Goal: Transaction & Acquisition: Download file/media

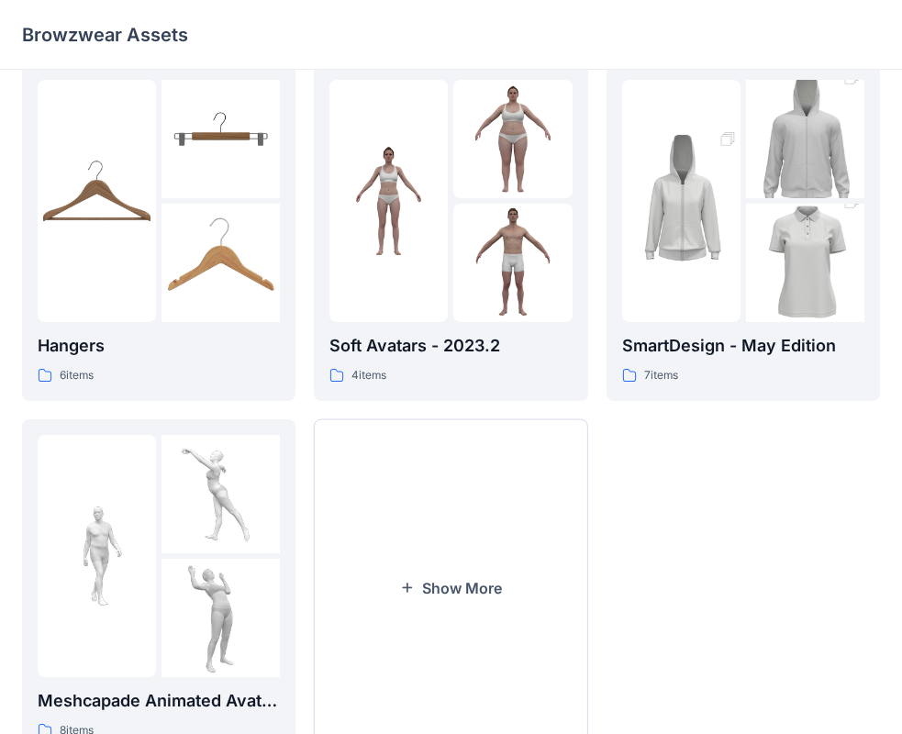
scroll to position [456, 0]
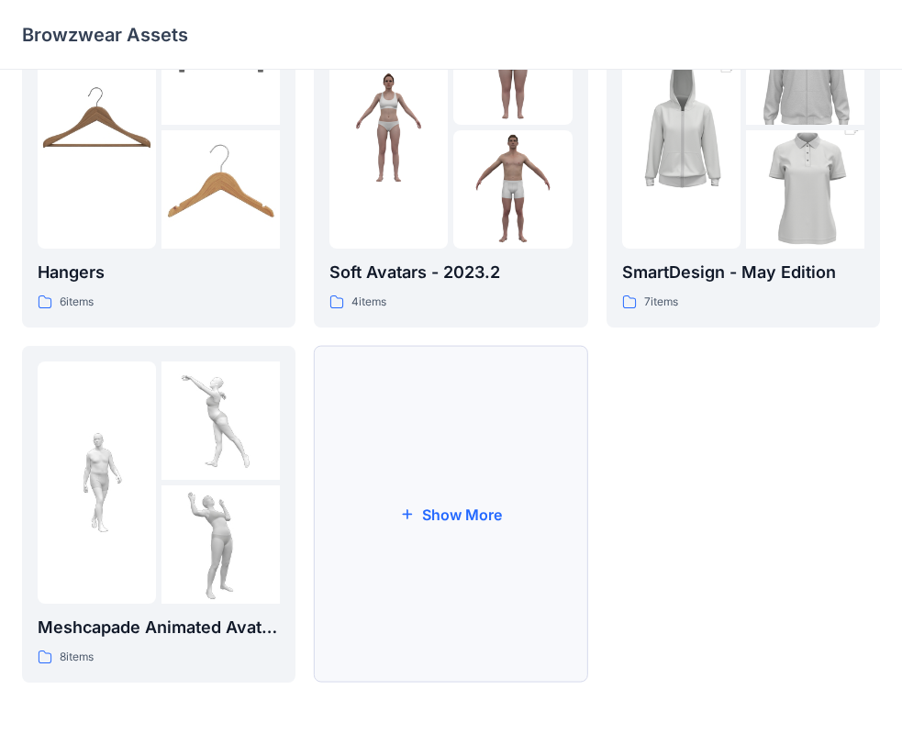
click at [451, 527] on button "Show More" at bounding box center [450, 514] width 273 height 337
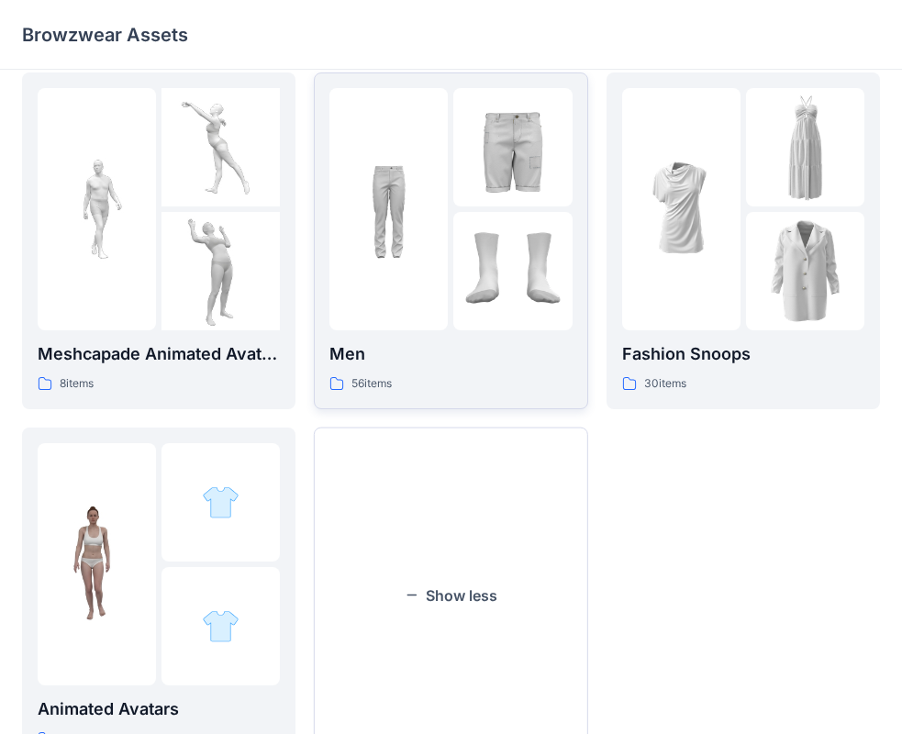
scroll to position [810, 0]
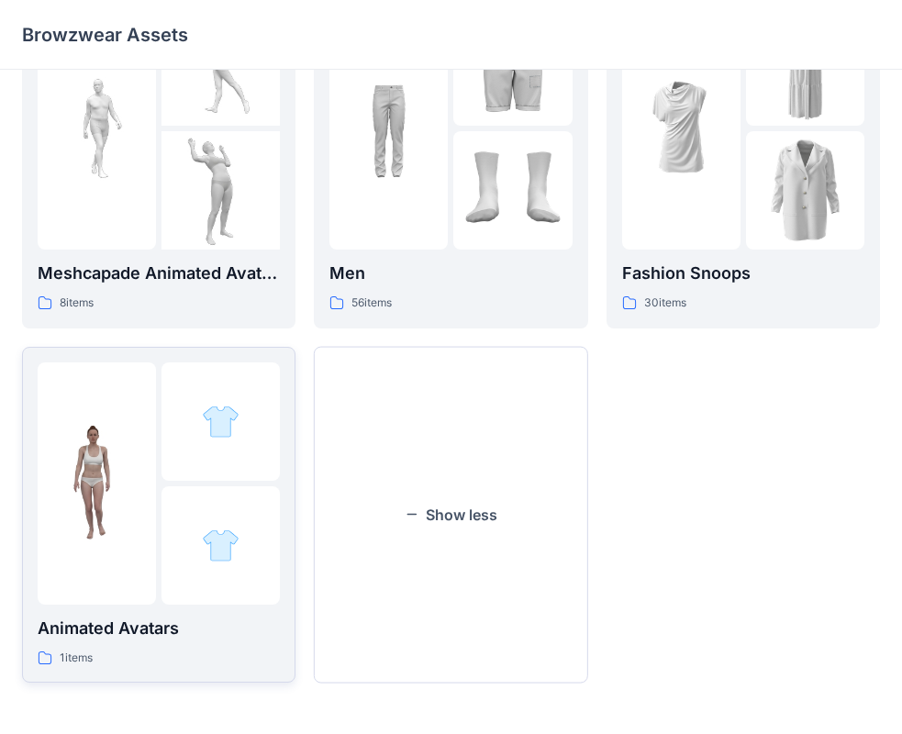
click at [164, 507] on div at bounding box center [220, 545] width 118 height 118
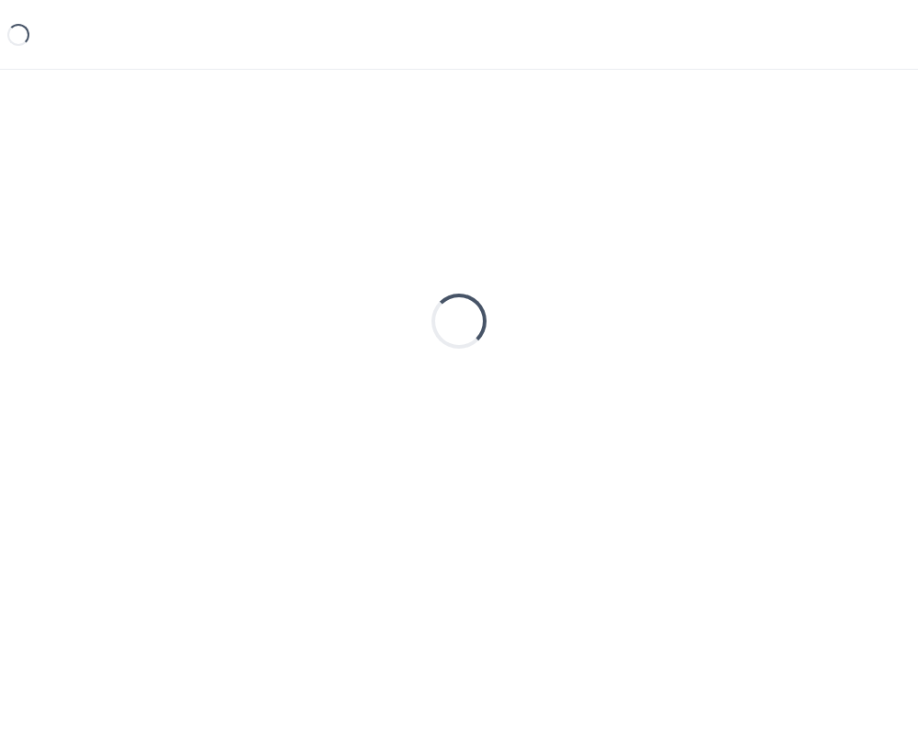
click at [164, 507] on div "Loading..." at bounding box center [459, 321] width 874 height 459
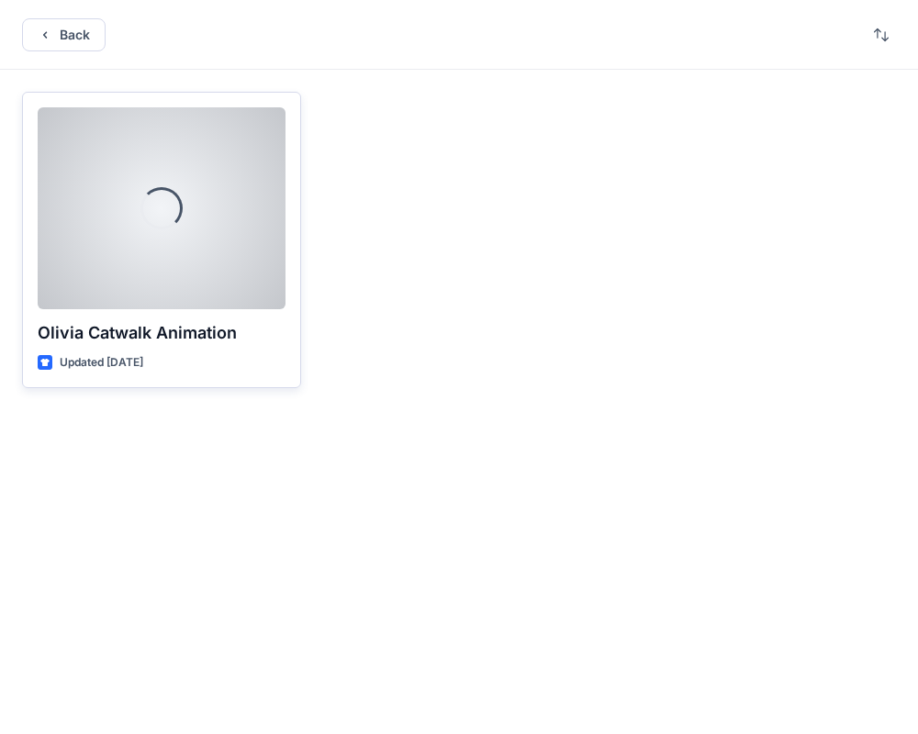
click at [193, 230] on div at bounding box center [162, 208] width 248 height 202
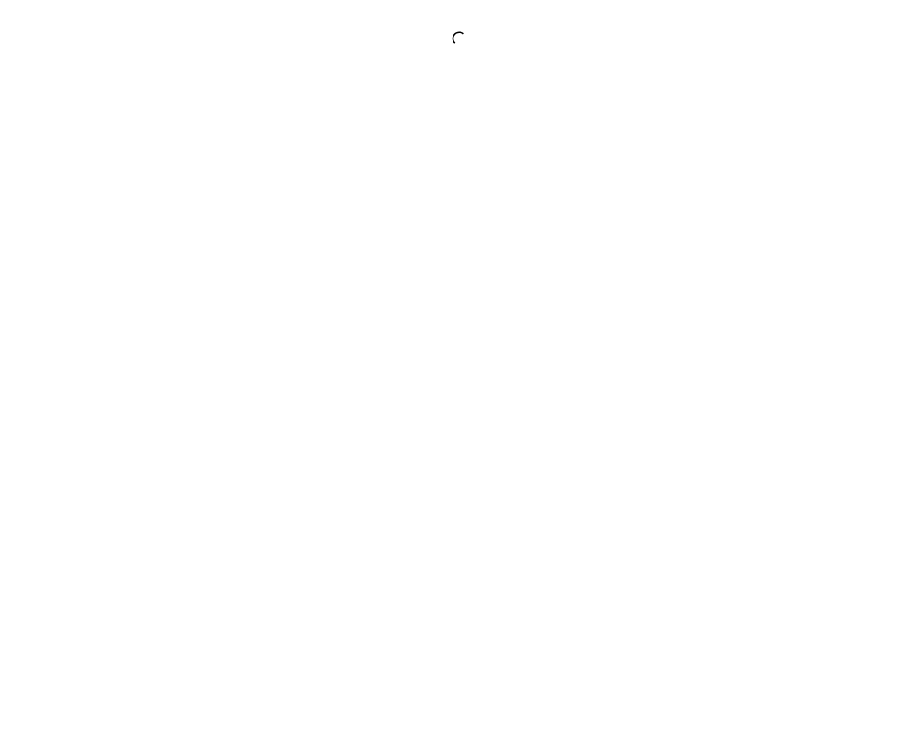
click at [193, 230] on div at bounding box center [459, 367] width 918 height 734
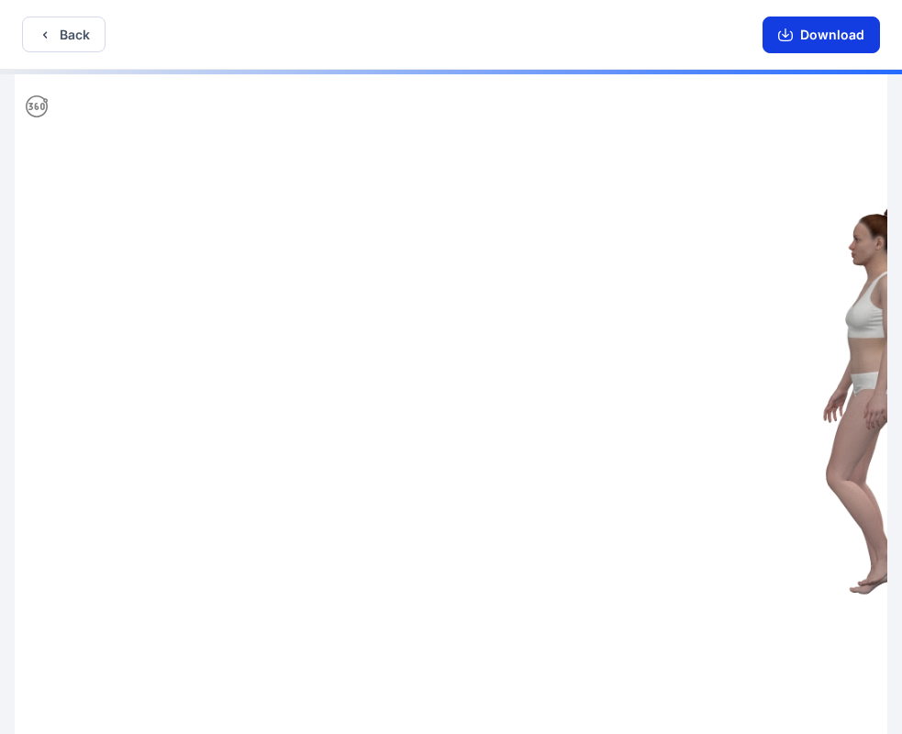
click at [814, 47] on button "Download" at bounding box center [821, 35] width 117 height 37
